Goal: Task Accomplishment & Management: Use online tool/utility

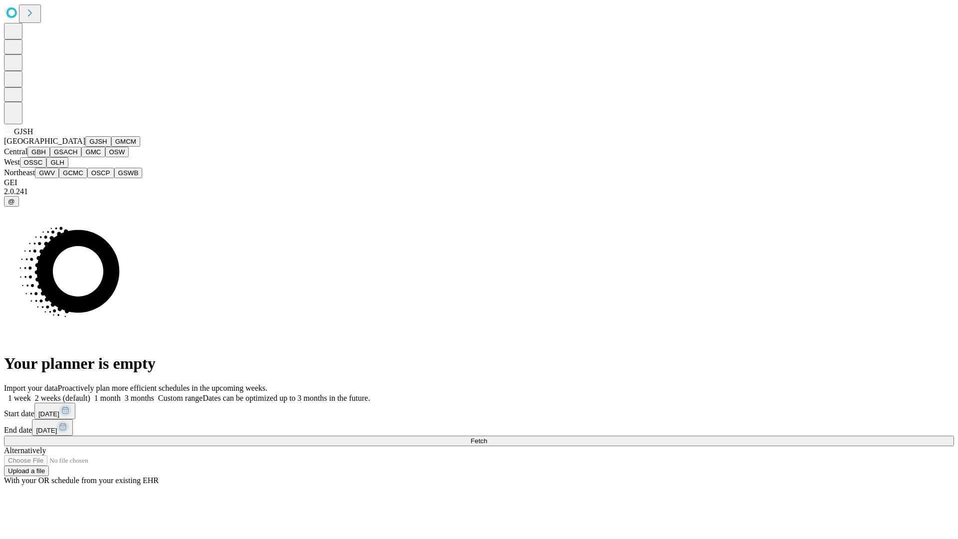
click at [85, 147] on button "GJSH" at bounding box center [98, 141] width 26 height 10
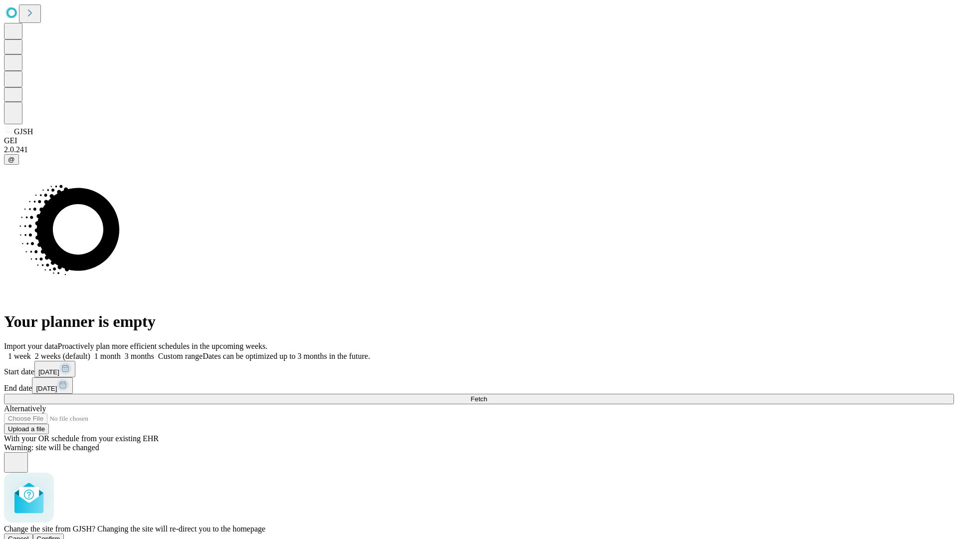
click at [60, 535] on span "Confirm" at bounding box center [48, 538] width 23 height 7
click at [121, 352] on label "1 month" at bounding box center [105, 356] width 30 height 8
click at [487, 395] on span "Fetch" at bounding box center [478, 398] width 16 height 7
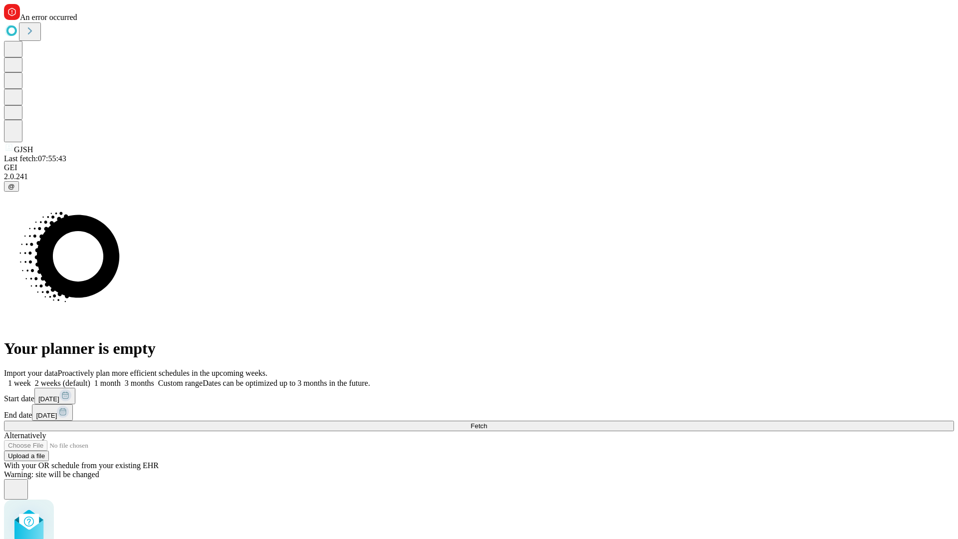
click at [121, 379] on label "1 month" at bounding box center [105, 383] width 30 height 8
click at [487, 422] on span "Fetch" at bounding box center [478, 425] width 16 height 7
click at [121, 379] on label "1 month" at bounding box center [105, 383] width 30 height 8
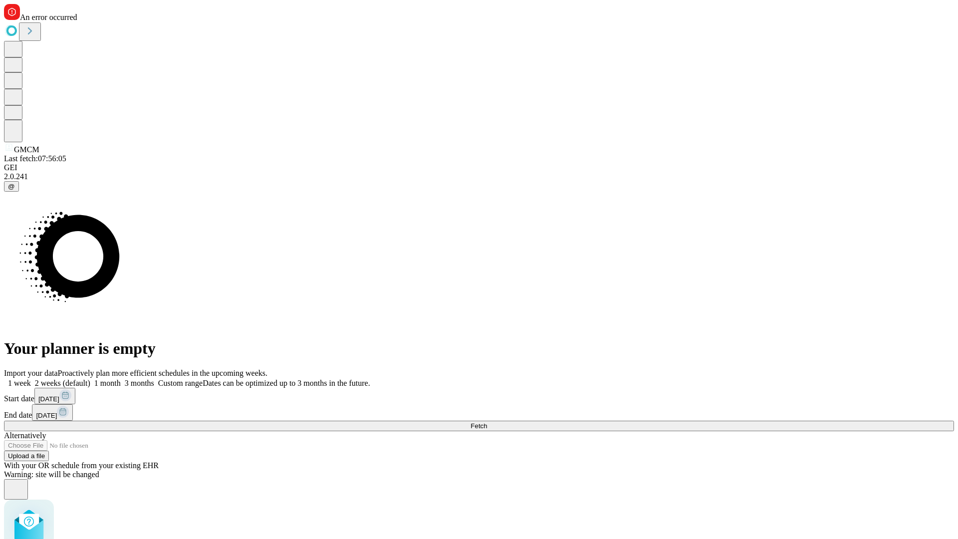
click at [487, 422] on span "Fetch" at bounding box center [478, 425] width 16 height 7
click at [121, 379] on label "1 month" at bounding box center [105, 383] width 30 height 8
click at [487, 422] on span "Fetch" at bounding box center [478, 425] width 16 height 7
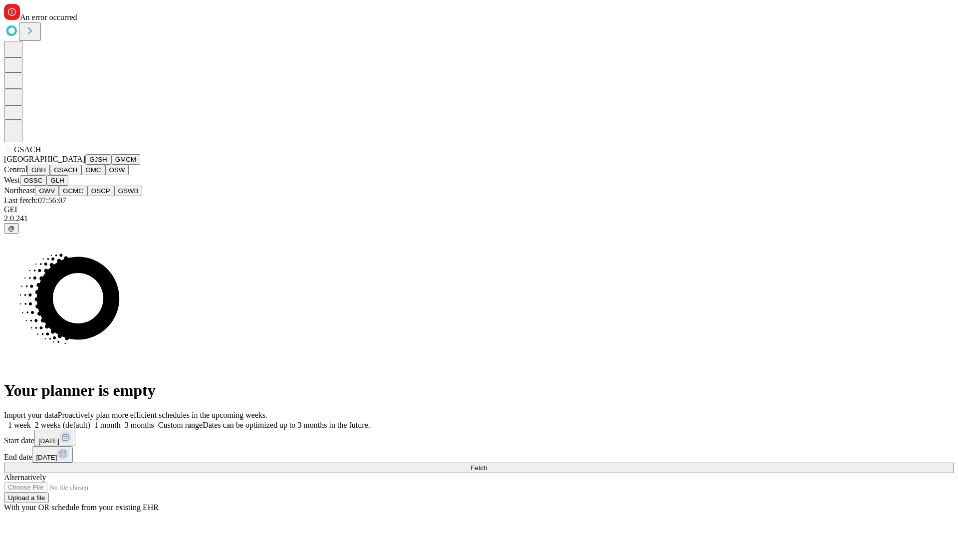
click at [81, 175] on button "GMC" at bounding box center [92, 170] width 23 height 10
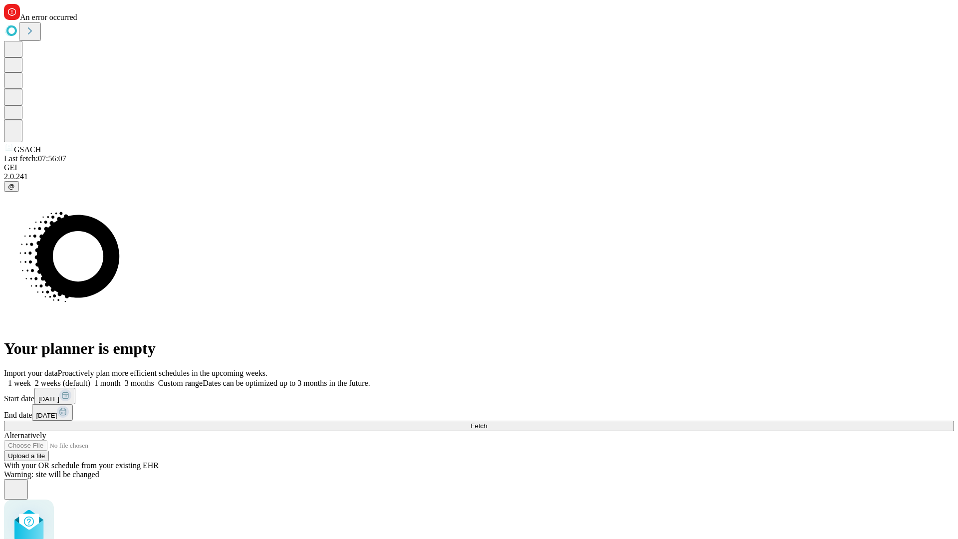
click at [121, 379] on label "1 month" at bounding box center [105, 383] width 30 height 8
click at [487, 422] on span "Fetch" at bounding box center [478, 425] width 16 height 7
click at [121, 379] on label "1 month" at bounding box center [105, 383] width 30 height 8
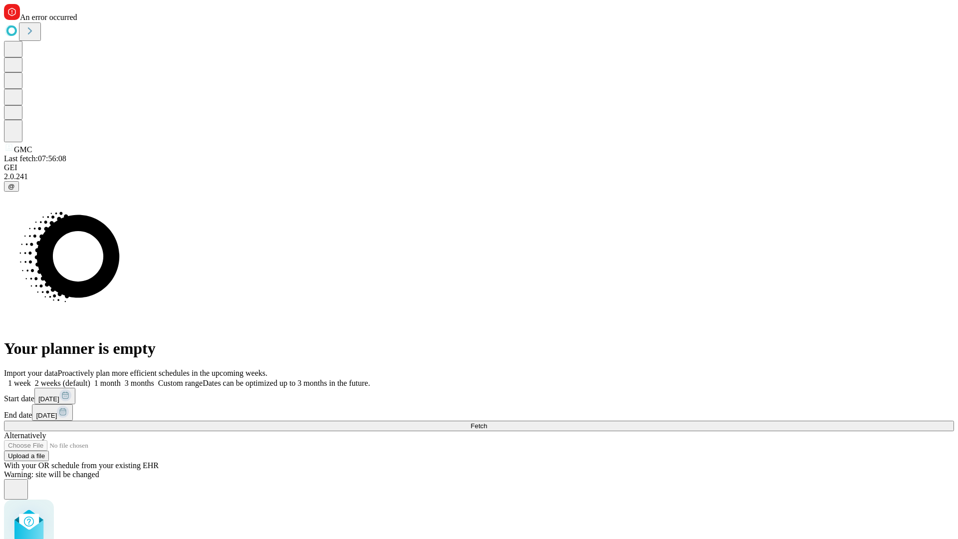
click at [487, 422] on span "Fetch" at bounding box center [478, 425] width 16 height 7
click at [121, 379] on label "1 month" at bounding box center [105, 383] width 30 height 8
click at [487, 422] on span "Fetch" at bounding box center [478, 425] width 16 height 7
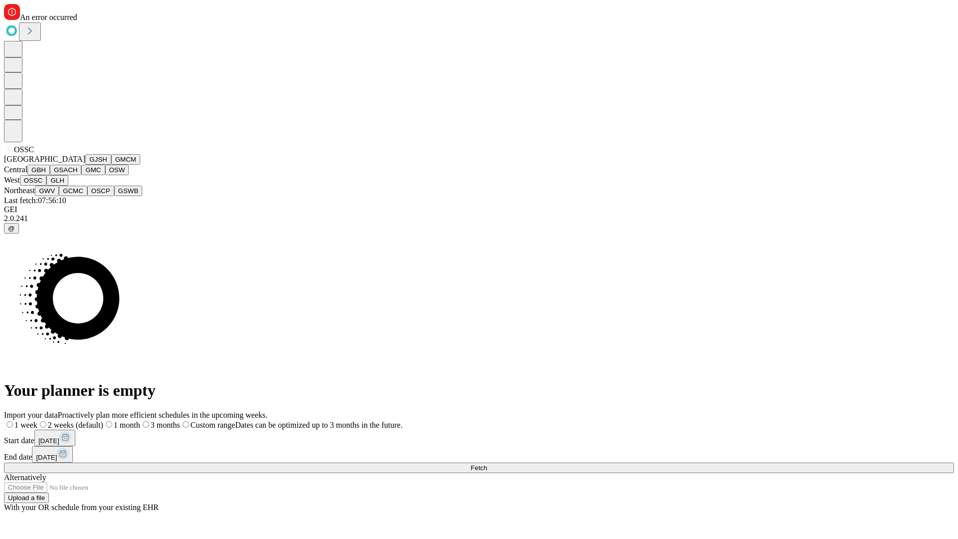
click at [68, 186] on button "GLH" at bounding box center [56, 180] width 21 height 10
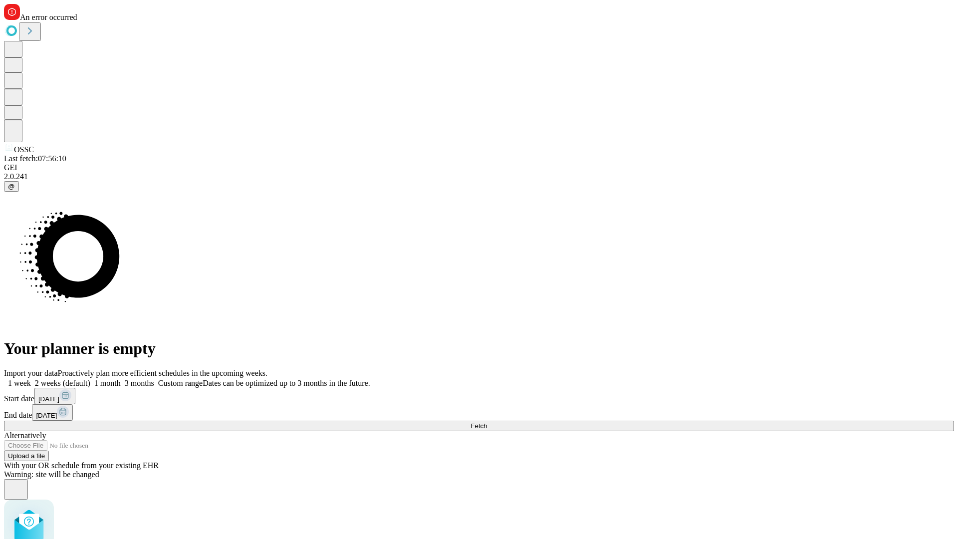
click at [121, 379] on label "1 month" at bounding box center [105, 383] width 30 height 8
click at [487, 422] on span "Fetch" at bounding box center [478, 425] width 16 height 7
